Goal: Task Accomplishment & Management: Manage account settings

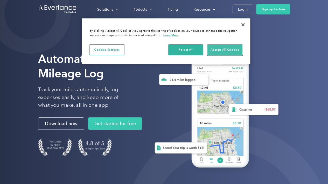
click at [227, 50] on button "Accept All Cookies" at bounding box center [225, 49] width 35 height 11
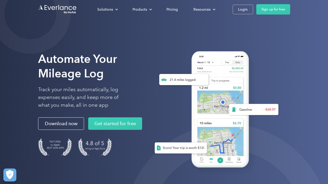
click at [246, 11] on div "Login" at bounding box center [243, 9] width 10 height 6
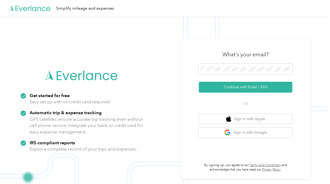
click at [242, 87] on button "Continue with Email / SSO" at bounding box center [245, 87] width 93 height 11
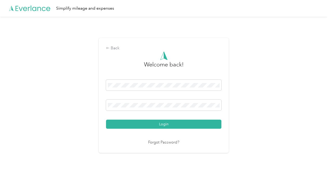
click at [162, 124] on button "Login" at bounding box center [163, 124] width 115 height 9
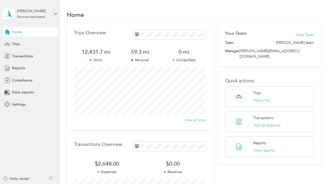
click at [21, 81] on span "Compliance" at bounding box center [22, 80] width 21 height 5
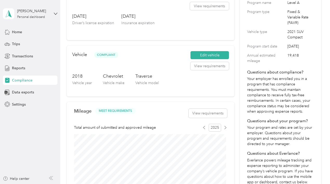
scroll to position [78, 0]
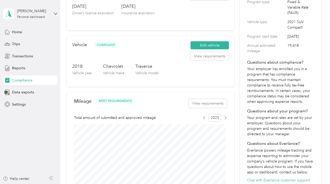
click at [206, 46] on button "Edit vehicle" at bounding box center [209, 45] width 38 height 8
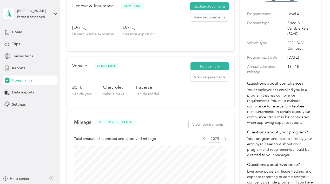
scroll to position [52, 0]
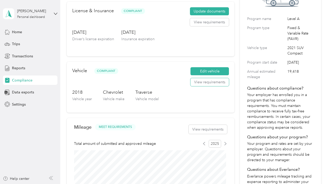
click at [207, 84] on button "View requirements" at bounding box center [209, 82] width 38 height 8
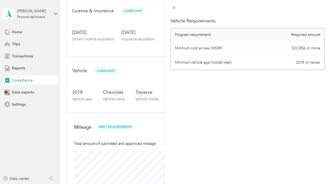
click at [64, 82] on div "Vehicle Requirements Program requirement Required amount Minimum cost as new (M…" at bounding box center [165, 92] width 330 height 184
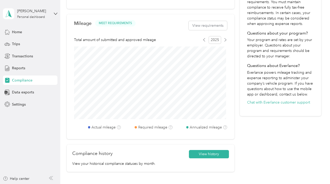
scroll to position [204, 0]
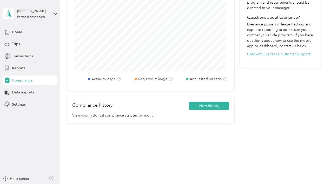
click at [15, 179] on div "Help center" at bounding box center [16, 178] width 26 height 5
click at [22, 93] on span "Data exports" at bounding box center [23, 92] width 22 height 5
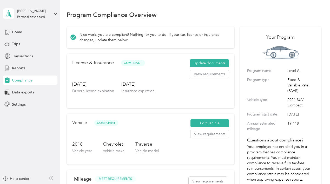
click at [17, 103] on span "Settings" at bounding box center [19, 104] width 14 height 5
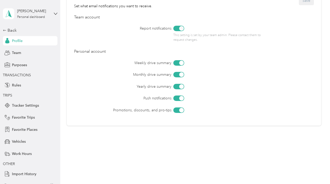
scroll to position [234, 0]
click at [12, 141] on span "Vehicles" at bounding box center [19, 141] width 14 height 5
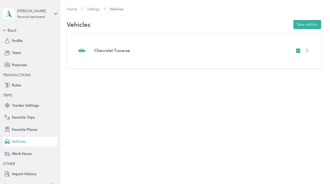
click at [305, 25] on button "New vehicle" at bounding box center [307, 24] width 28 height 9
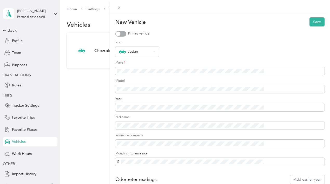
click at [155, 52] on icon at bounding box center [153, 51] width 1 height 1
click at [155, 51] on icon at bounding box center [154, 52] width 2 height 2
click at [120, 34] on div at bounding box center [118, 33] width 5 height 5
click at [311, 24] on button "Save" at bounding box center [316, 21] width 15 height 9
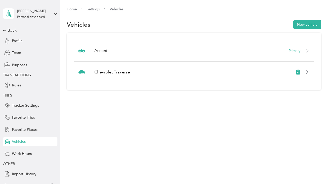
click at [309, 73] on icon at bounding box center [307, 72] width 4 height 4
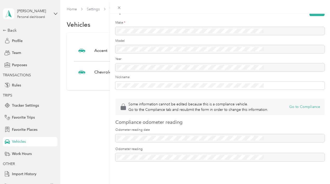
scroll to position [57, 0]
click at [102, 122] on div "Some information cannot be edited because this is a compliance vehicle. Go to t…" at bounding box center [165, 92] width 330 height 184
